Goal: Find specific page/section: Find specific page/section

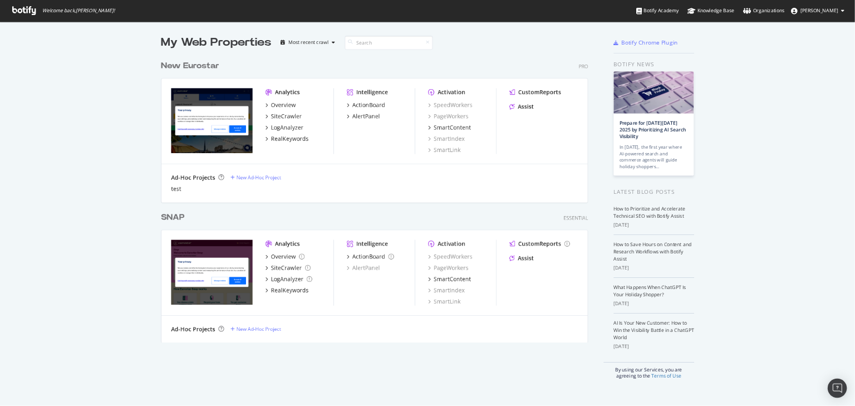
scroll to position [399, 842]
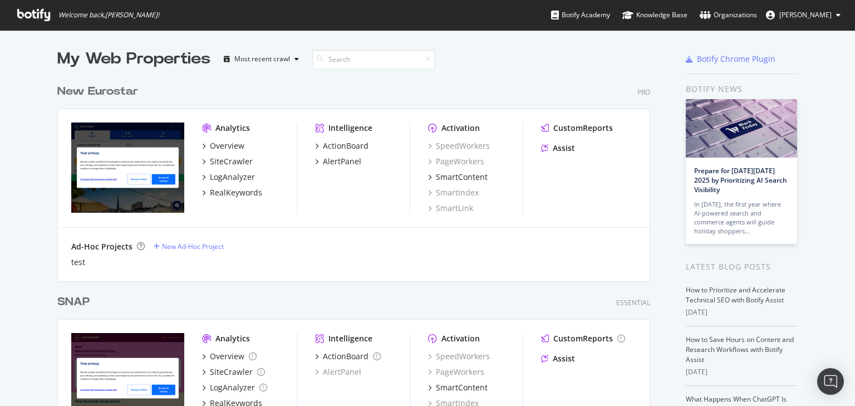
click at [105, 94] on div "New Eurostar" at bounding box center [97, 92] width 81 height 16
click at [118, 95] on div "New Eurostar" at bounding box center [97, 92] width 81 height 16
